Goal: Check status: Check status

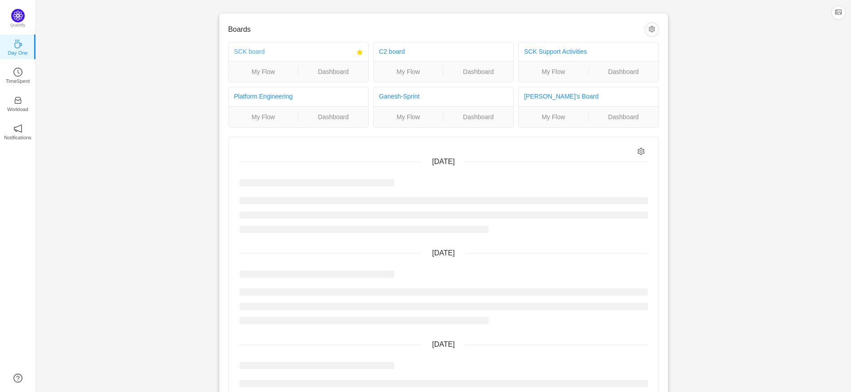
click at [244, 53] on link "SCK board" at bounding box center [249, 51] width 30 height 7
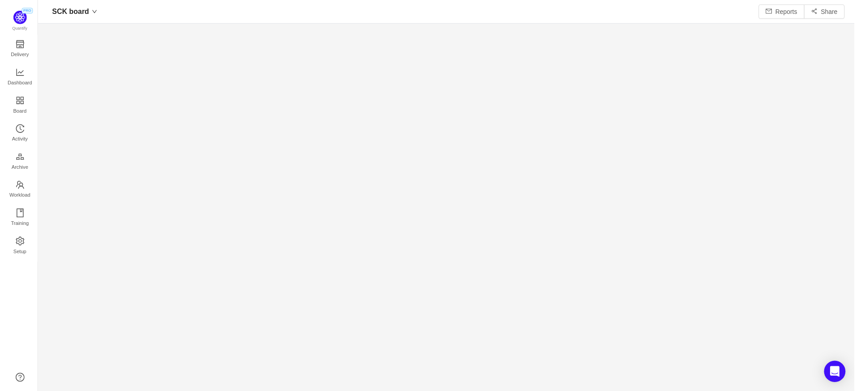
scroll to position [377, 801]
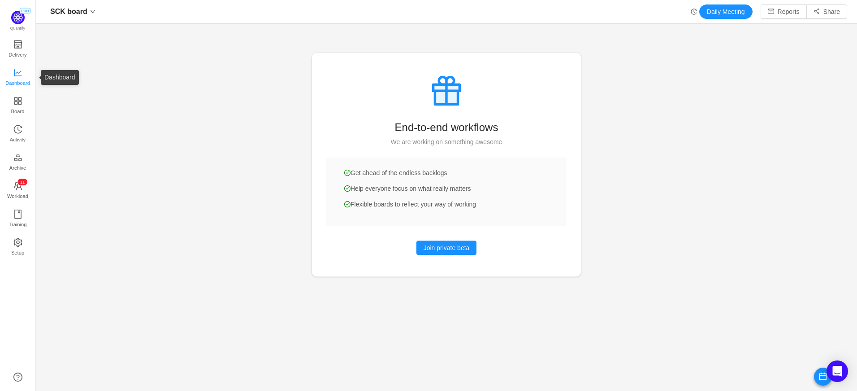
click at [20, 78] on span "Dashboard" at bounding box center [17, 83] width 25 height 18
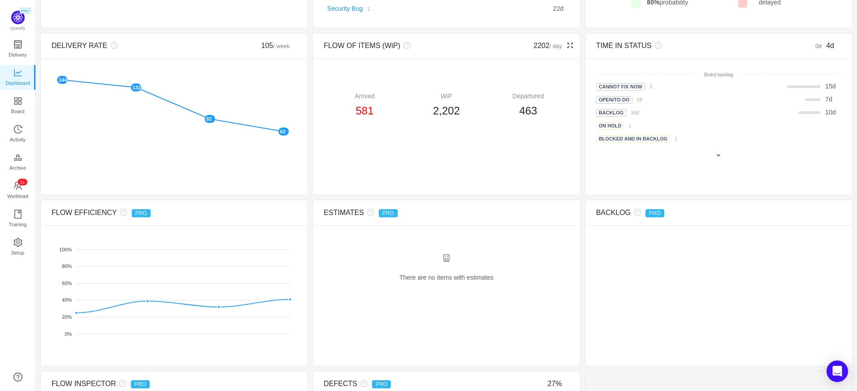
scroll to position [224, 0]
